Goal: Task Accomplishment & Management: Manage account settings

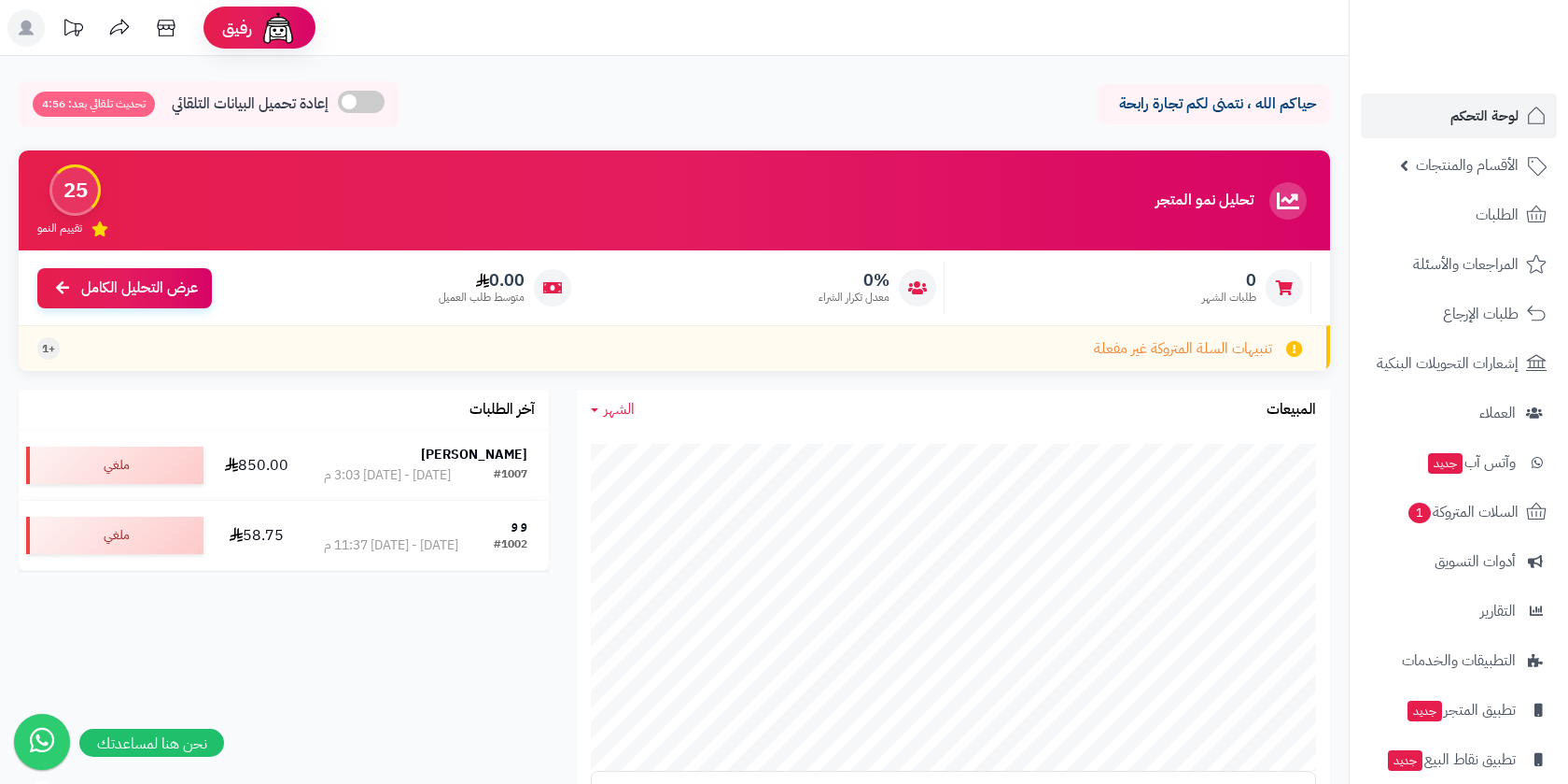
click at [1186, 290] on div "0 طلبات الشهر" at bounding box center [1132, 287] width 358 height 52
click at [880, 313] on div "0% معدل تكرار الشراء" at bounding box center [766, 287] width 358 height 52
click at [521, 280] on span "0.00" at bounding box center [481, 280] width 86 height 20
click at [1476, 514] on span "السلات المتروكة 1" at bounding box center [1462, 511] width 113 height 26
